Goal: Information Seeking & Learning: Learn about a topic

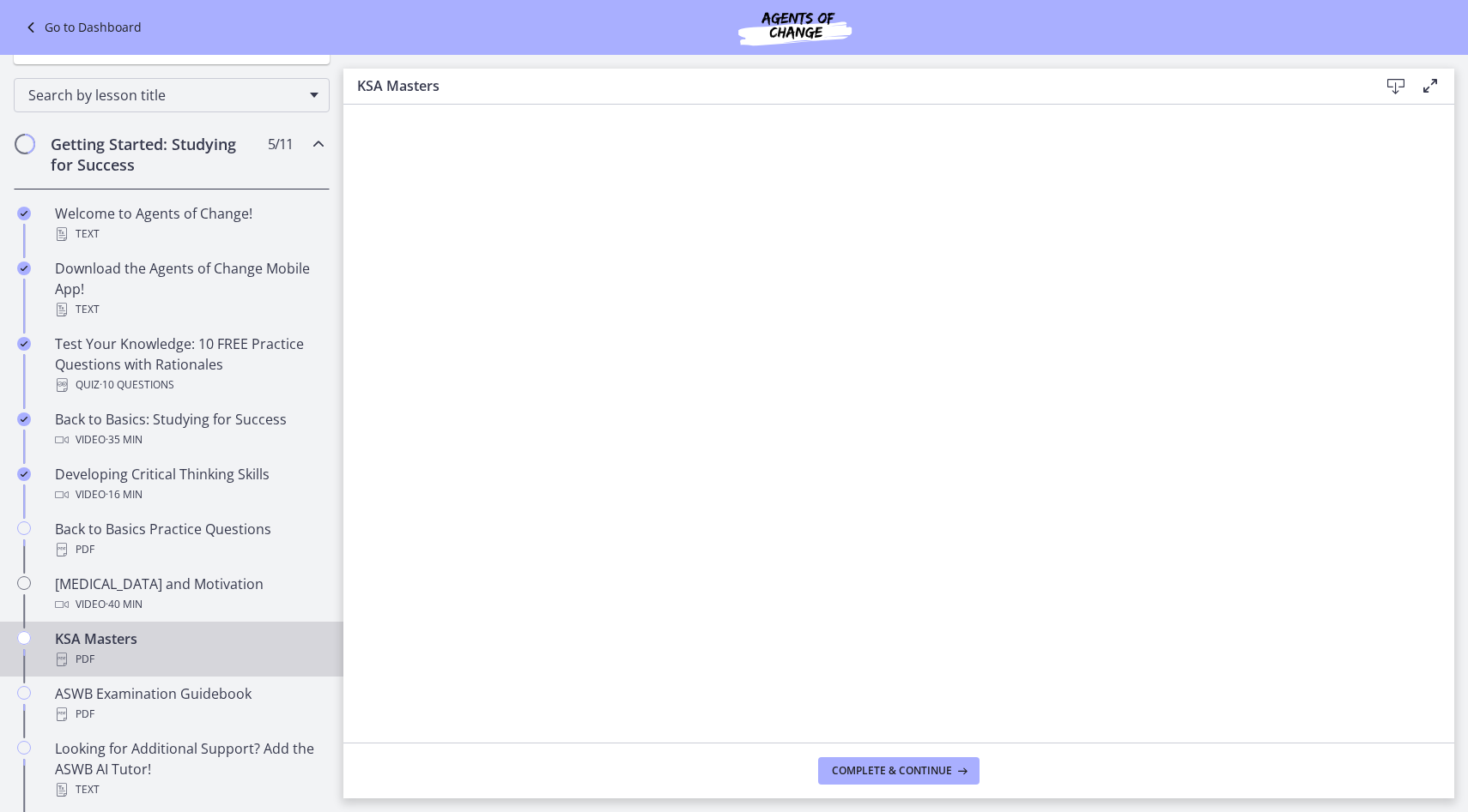
scroll to position [186, 0]
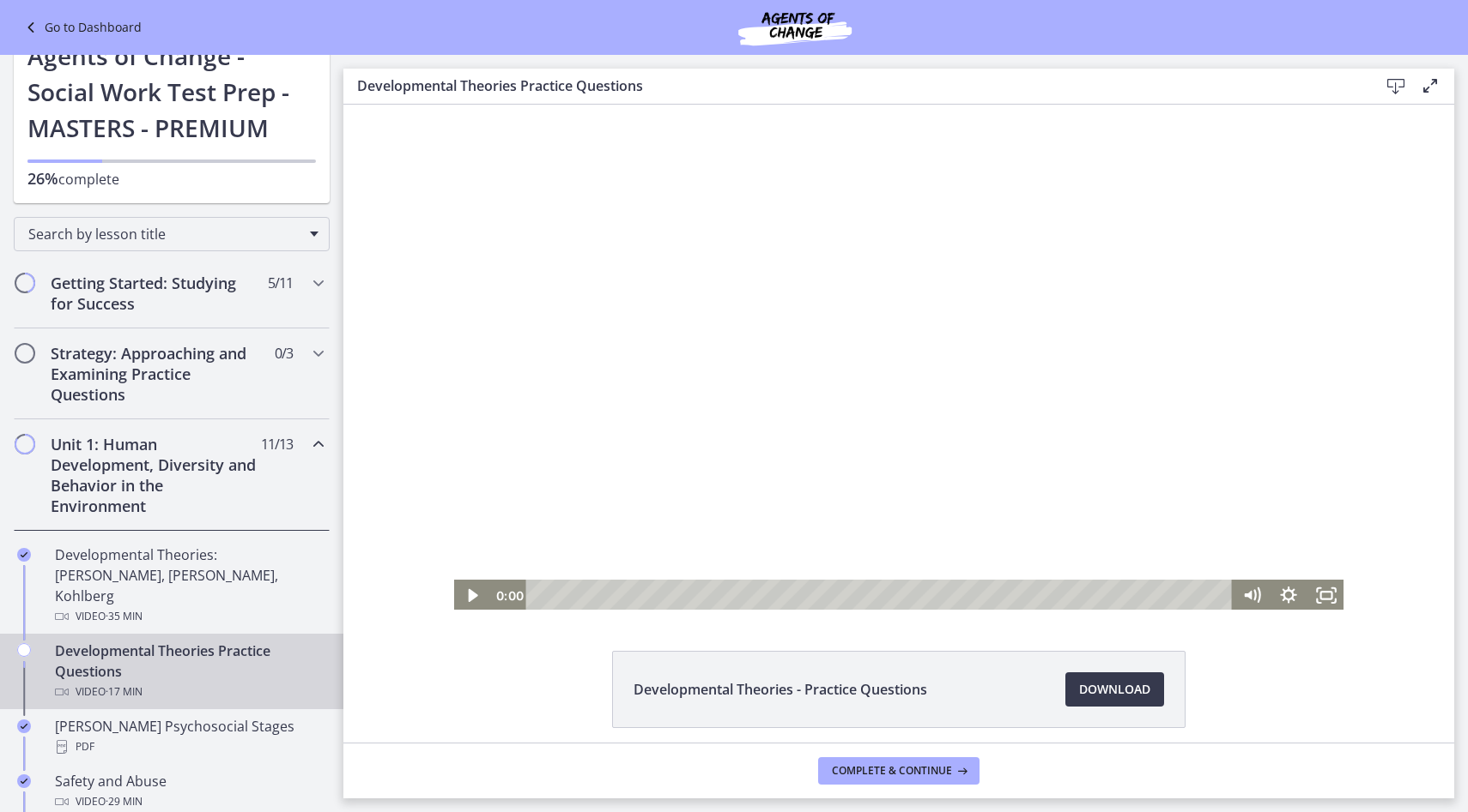
scroll to position [46, 0]
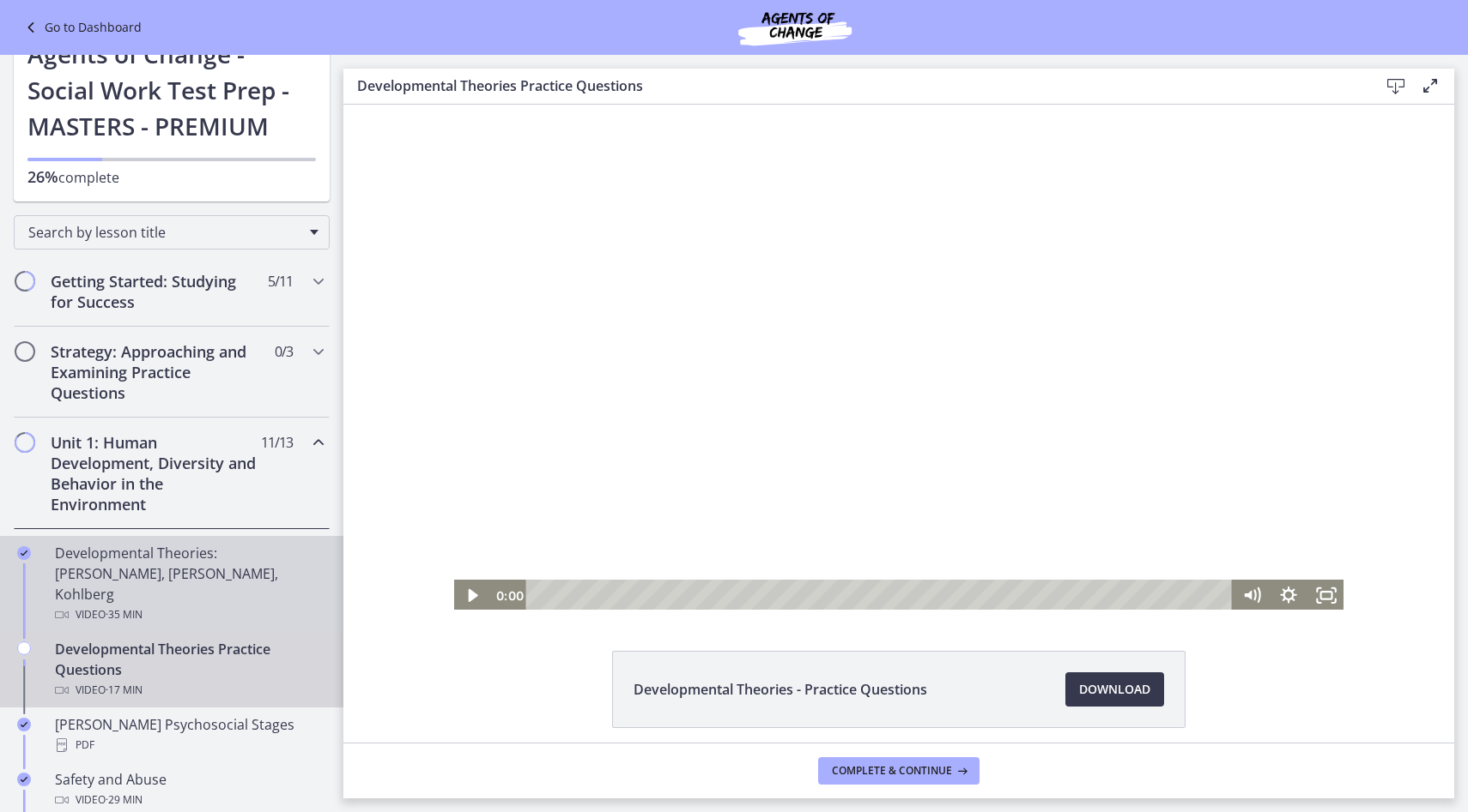
click at [176, 568] on div "Developmental Theories: [PERSON_NAME], [PERSON_NAME], Kohlberg Video · 35 min" at bounding box center [188, 584] width 268 height 83
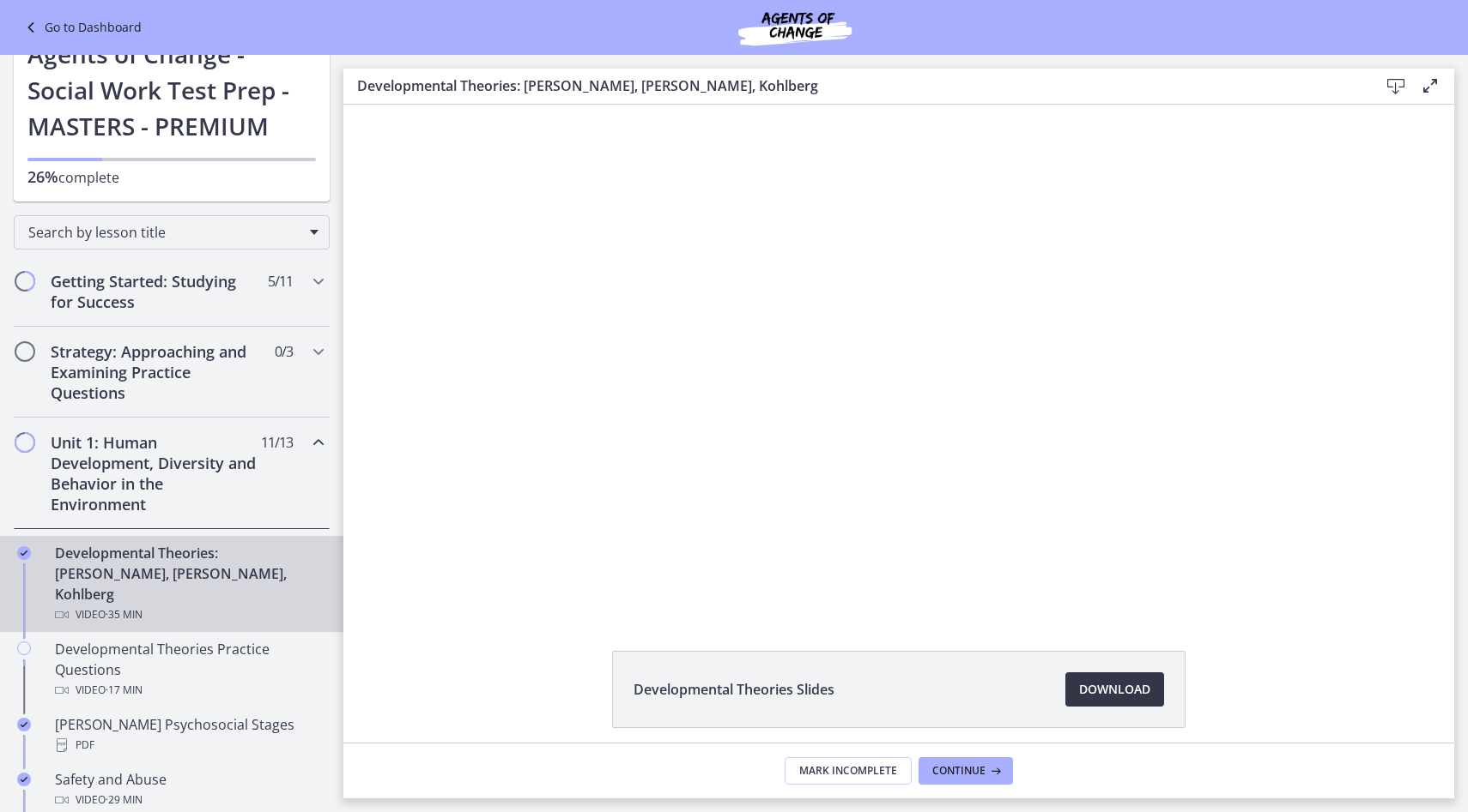
click at [1134, 690] on span "Download Opens in a new window" at bounding box center [1115, 690] width 71 height 21
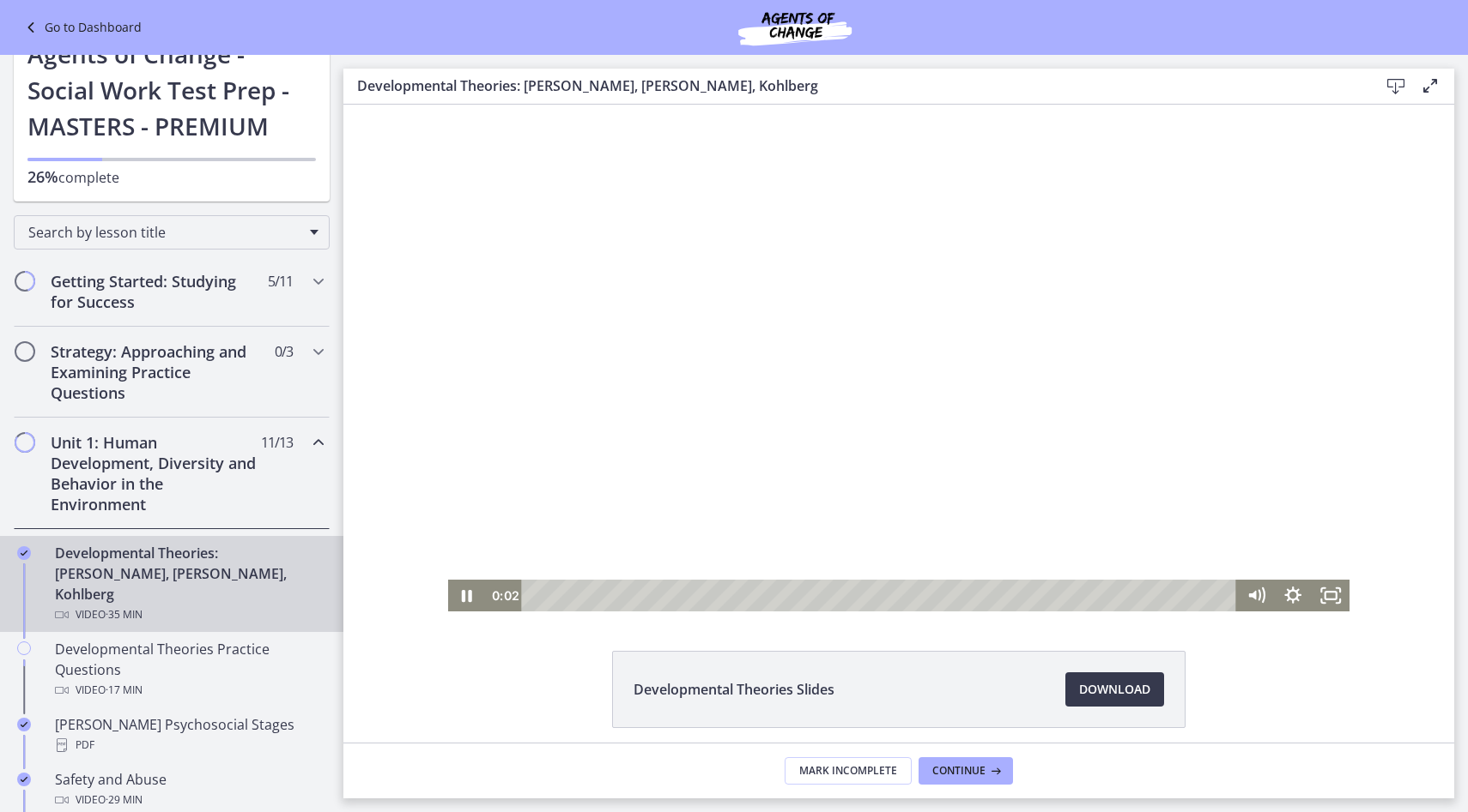
click at [633, 434] on div at bounding box center [899, 358] width 902 height 507
